Goal: Answer question/provide support: Answer question/provide support

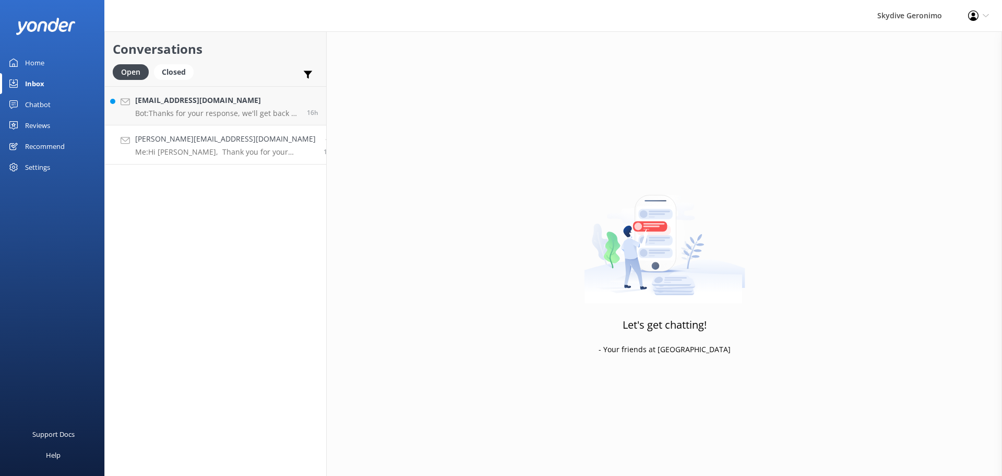
click at [212, 142] on h4 "[PERSON_NAME][EMAIL_ADDRESS][DOMAIN_NAME]" at bounding box center [225, 138] width 181 height 11
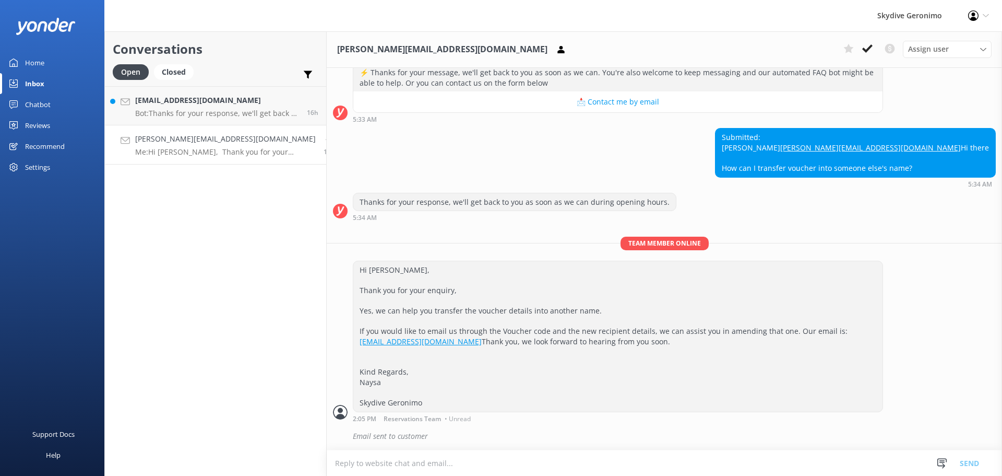
scroll to position [122, 0]
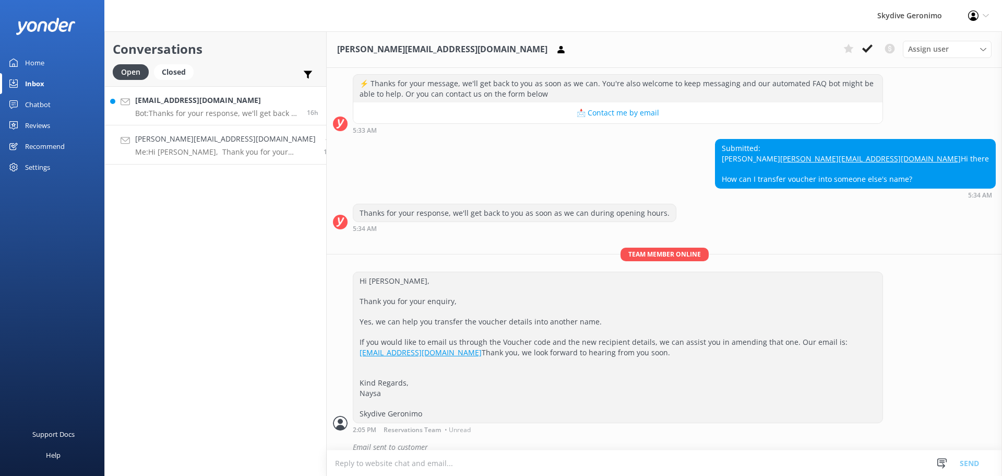
click at [226, 113] on p "Bot: Thanks for your response, we'll get back to you as soon as we can during o…" at bounding box center [217, 113] width 164 height 9
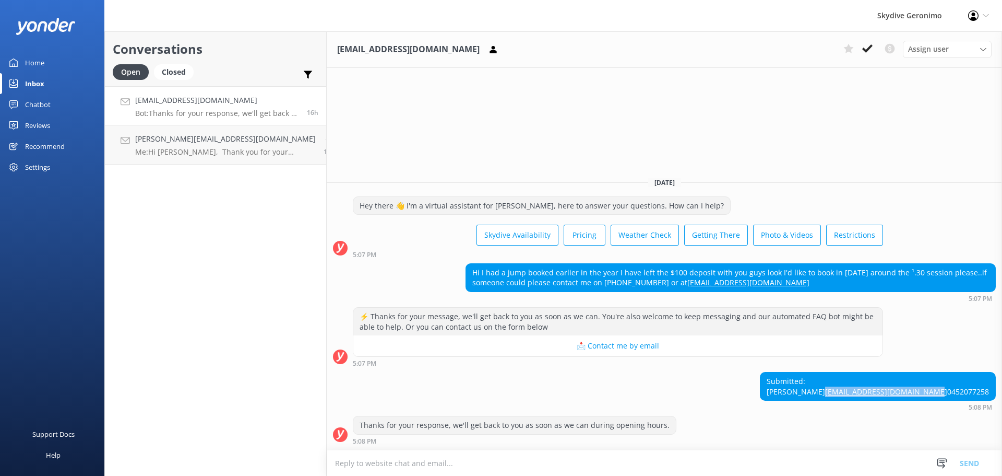
drag, startPoint x: 992, startPoint y: 382, endPoint x: 885, endPoint y: 383, distance: 107.0
click at [884, 382] on div "Submitted: [PERSON_NAME] [PERSON_NAME][EMAIL_ADDRESS][DOMAIN_NAME] 0452077258" at bounding box center [878, 386] width 235 height 28
copy link "[EMAIL_ADDRESS][DOMAIN_NAME]"
click at [779, 382] on div "Submitted: [PERSON_NAME] [PERSON_NAME][EMAIL_ADDRESS][DOMAIN_NAME] 0452077258 5…" at bounding box center [665, 391] width 676 height 39
click at [867, 50] on use at bounding box center [867, 48] width 10 height 8
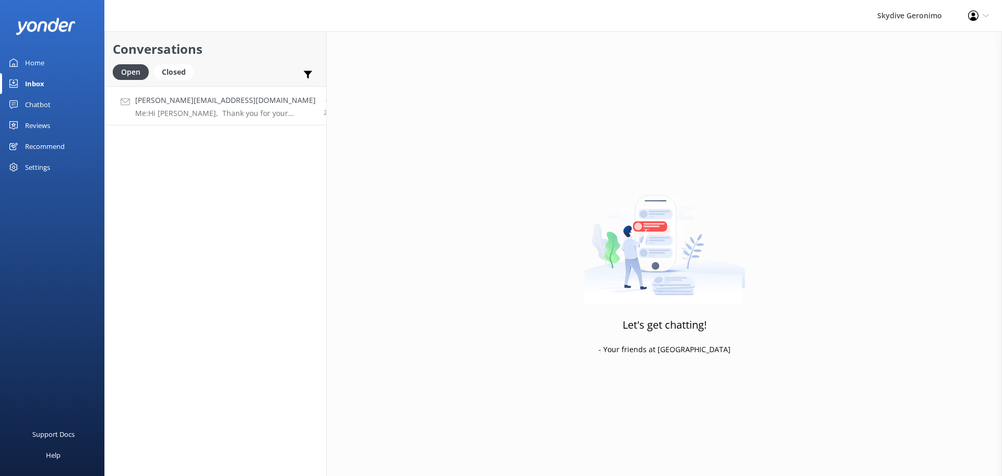
click at [192, 114] on p "Me: Hi [PERSON_NAME], Thank you for your enquiry, Yes, we can help you transfer…" at bounding box center [225, 113] width 181 height 9
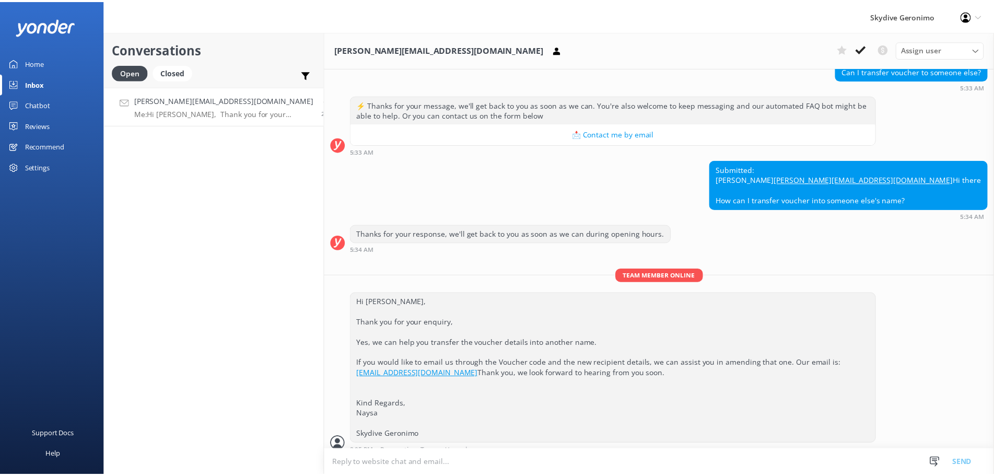
scroll to position [174, 0]
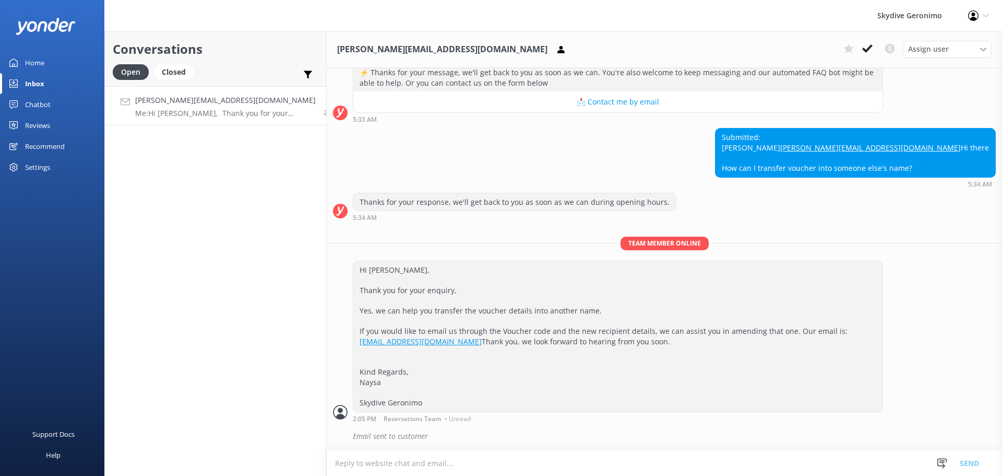
click at [41, 108] on div "Chatbot" at bounding box center [38, 104] width 26 height 21
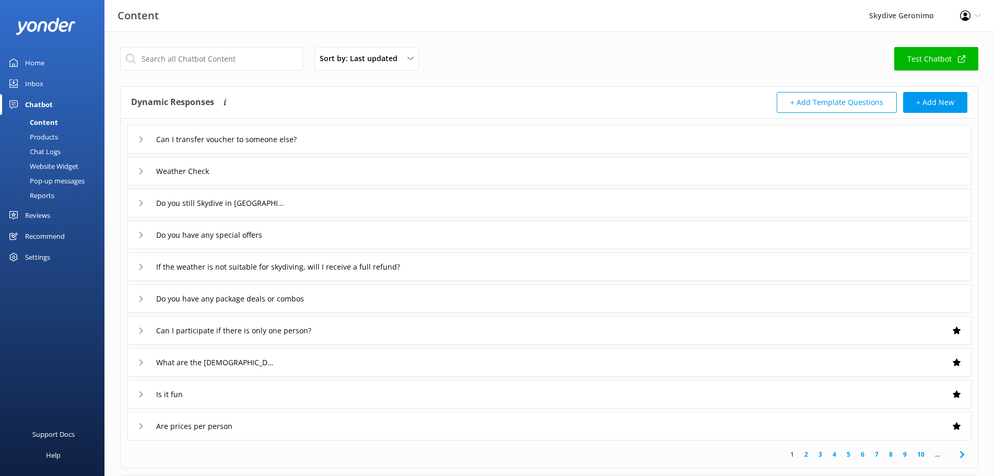
click at [48, 152] on div "Chat Logs" at bounding box center [33, 151] width 54 height 15
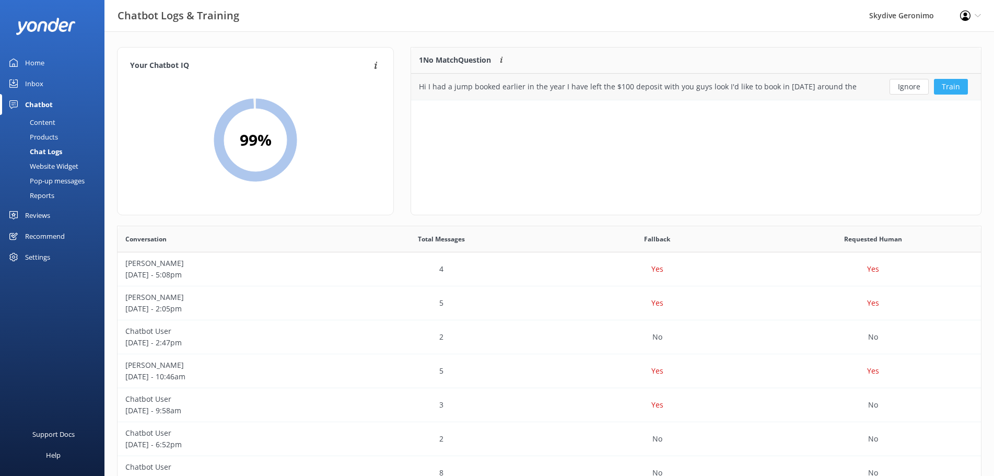
click at [945, 84] on button "Train" at bounding box center [950, 87] width 34 height 16
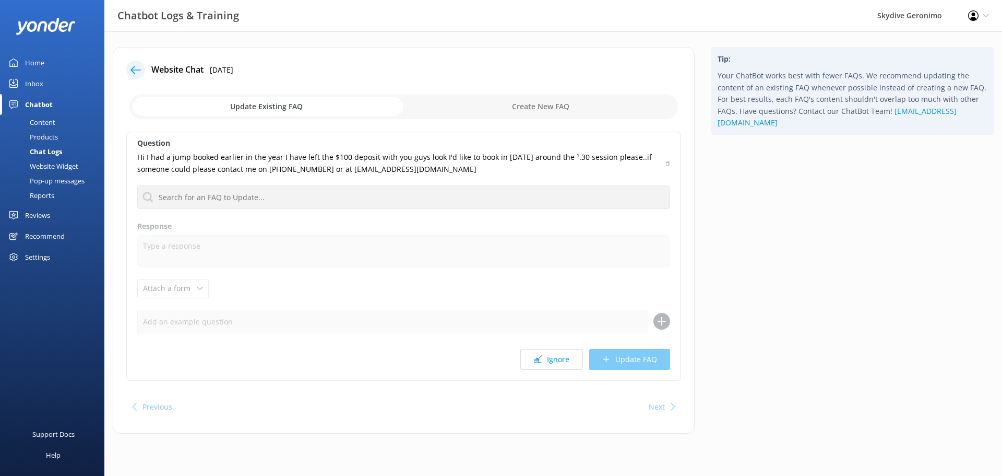
click at [138, 75] on div at bounding box center [135, 70] width 19 height 19
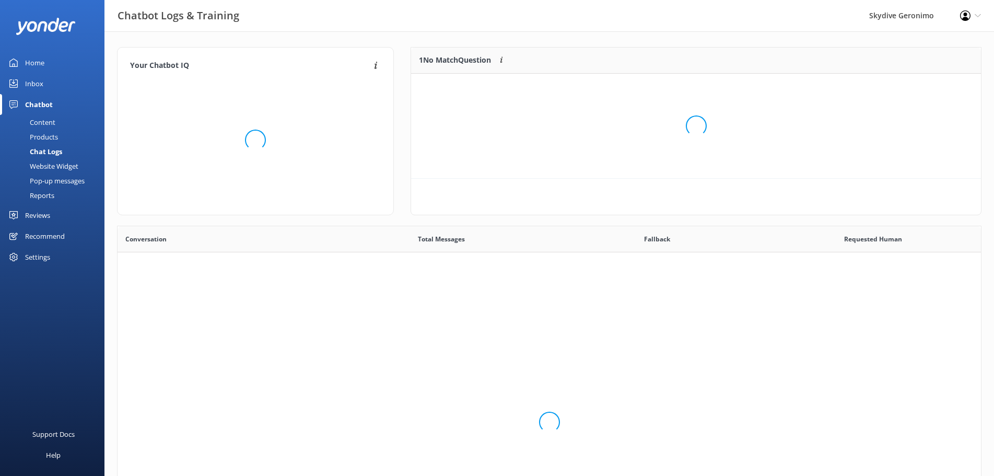
scroll to position [44, 560]
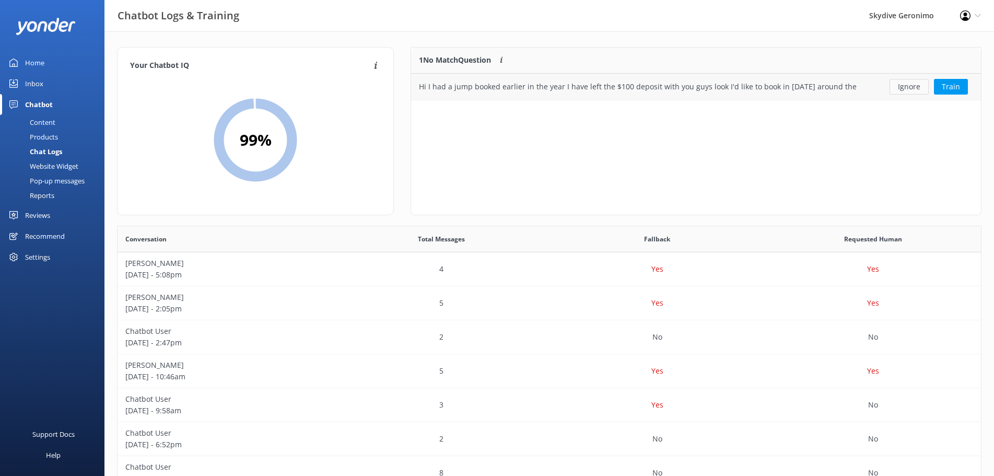
click at [897, 85] on button "Ignore" at bounding box center [908, 87] width 39 height 16
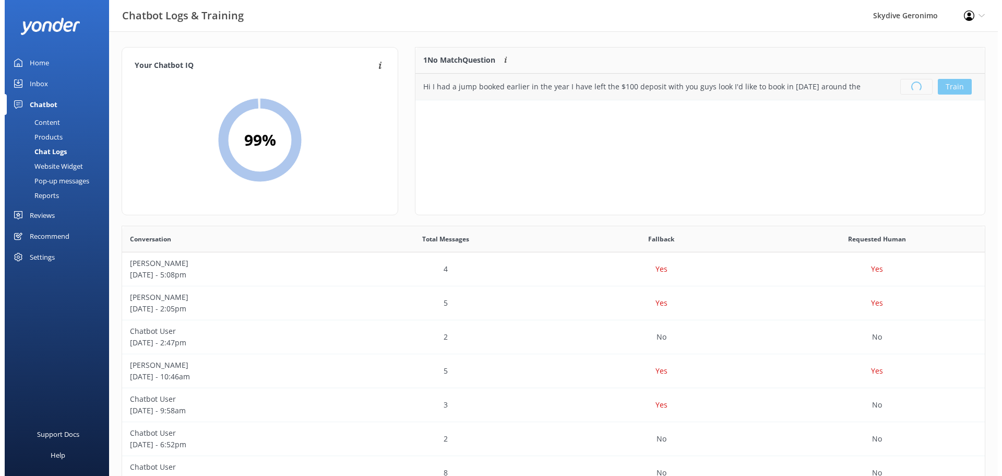
scroll to position [122, 560]
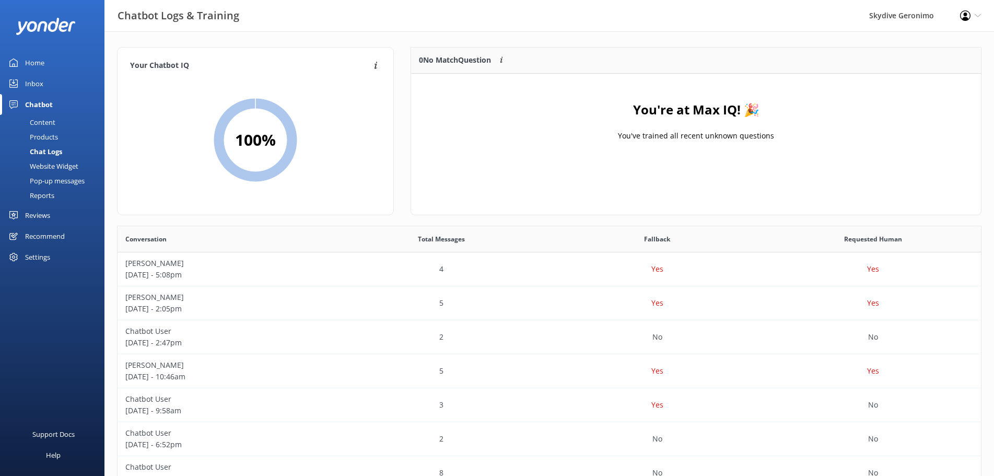
click at [45, 85] on link "Inbox" at bounding box center [52, 83] width 104 height 21
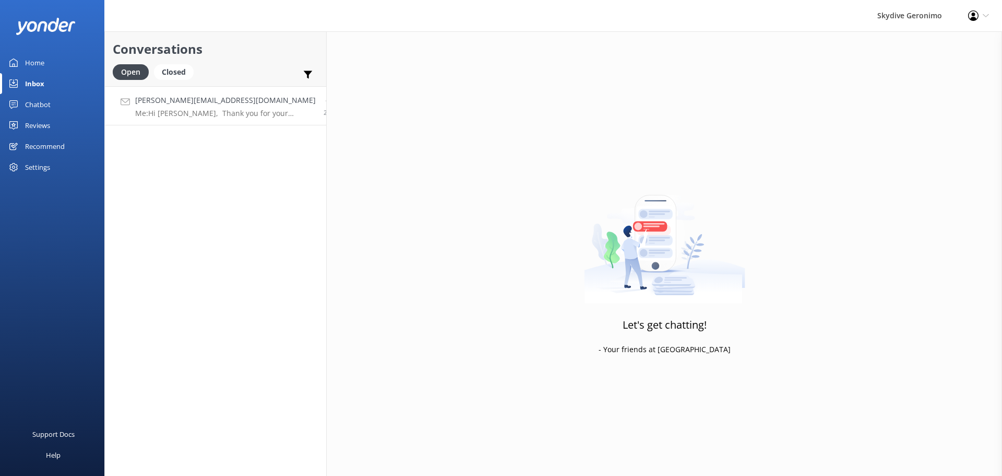
click at [139, 105] on h4 "[PERSON_NAME][EMAIL_ADDRESS][DOMAIN_NAME]" at bounding box center [225, 99] width 181 height 11
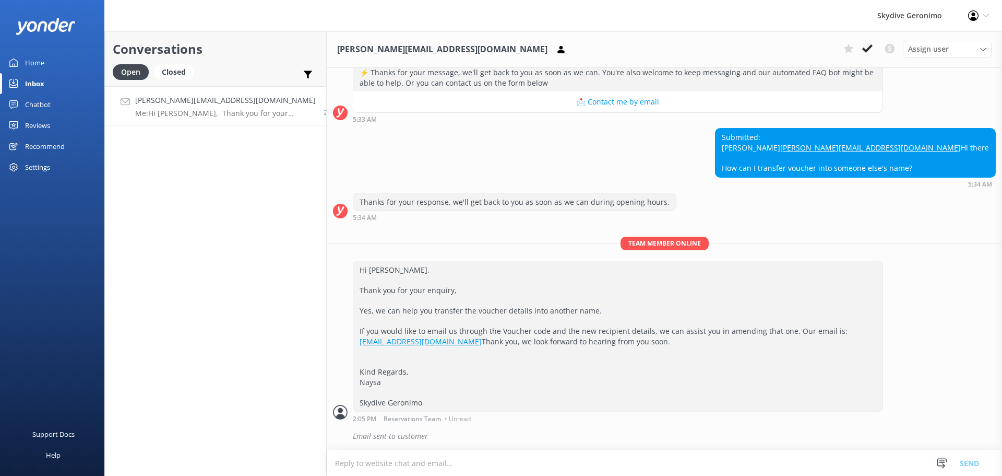
scroll to position [174, 0]
